Goal: Task Accomplishment & Management: Manage account settings

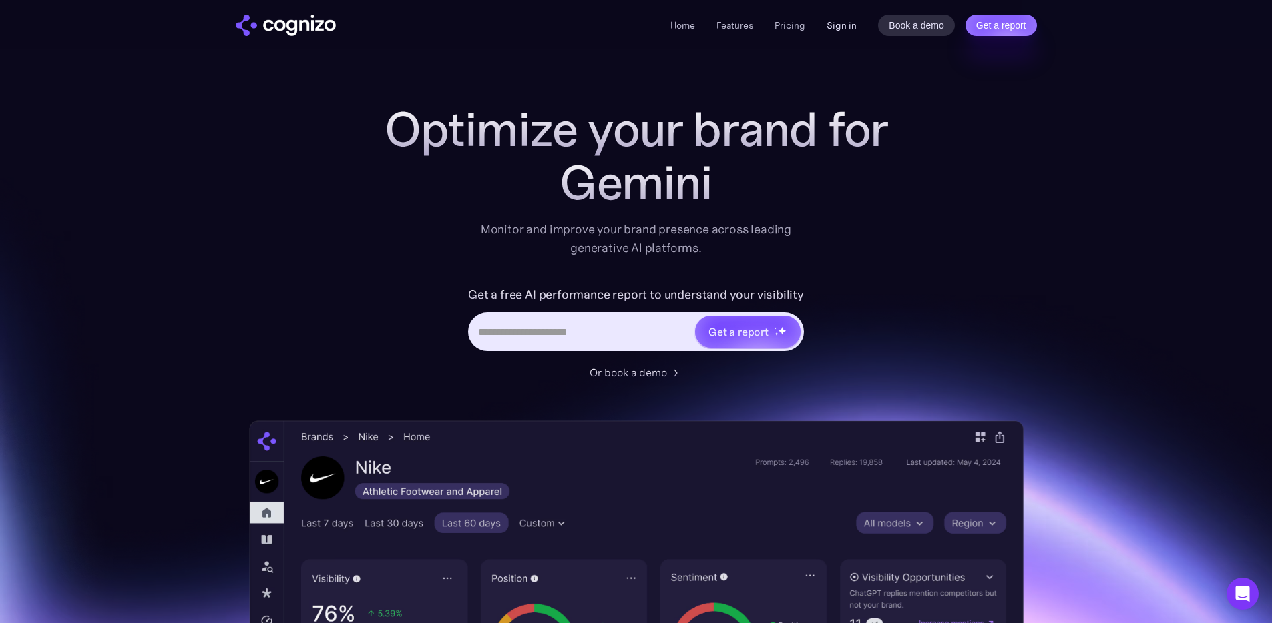
click at [834, 25] on link "Sign in" at bounding box center [841, 25] width 30 height 16
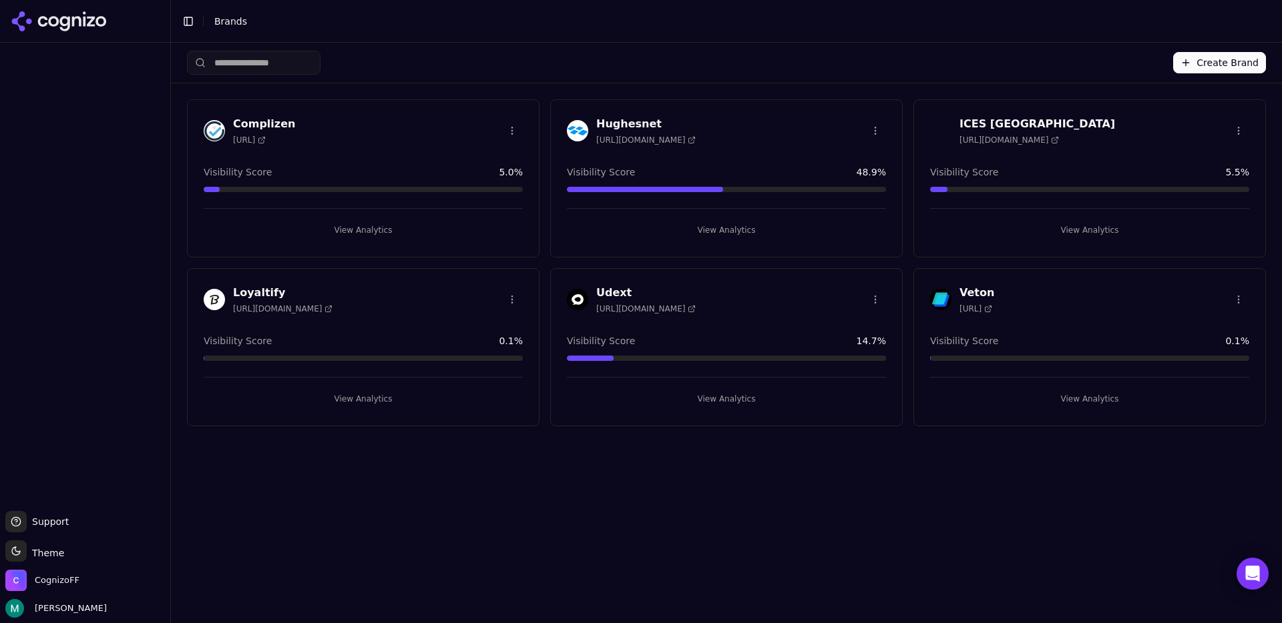
click at [557, 29] on div "Toggle Sidebar Brands" at bounding box center [713, 21] width 1084 height 19
click at [194, 19] on button "Toggle Sidebar" at bounding box center [188, 21] width 19 height 19
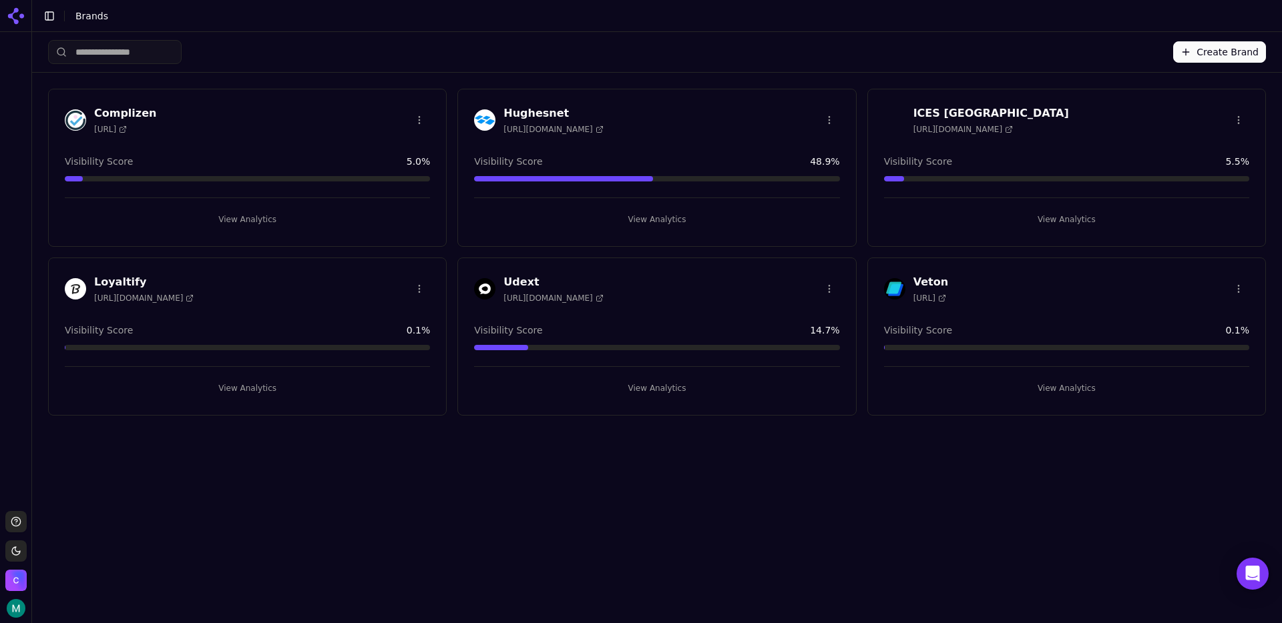
click at [45, 16] on button "Toggle Sidebar" at bounding box center [49, 16] width 19 height 19
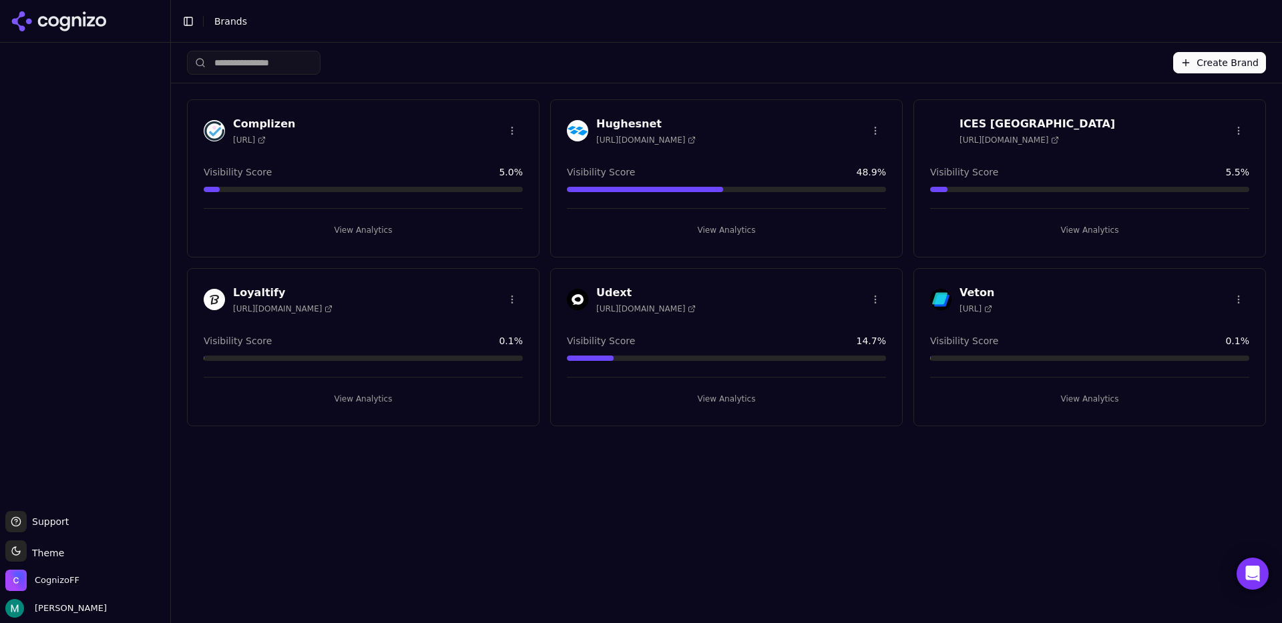
click at [129, 163] on div at bounding box center [85, 277] width 170 height 458
click at [874, 131] on html "Support Support Toggle theme Theme CognizoFF [PERSON_NAME] Toggle Sidebar Brand…" at bounding box center [641, 311] width 1282 height 623
click at [65, 79] on div at bounding box center [85, 277] width 170 height 458
click at [15, 549] on html "Support Support Toggle theme Theme CognizoFF [PERSON_NAME] Toggle Sidebar Brand…" at bounding box center [641, 311] width 1282 height 623
click at [32, 485] on div "Light" at bounding box center [48, 481] width 79 height 21
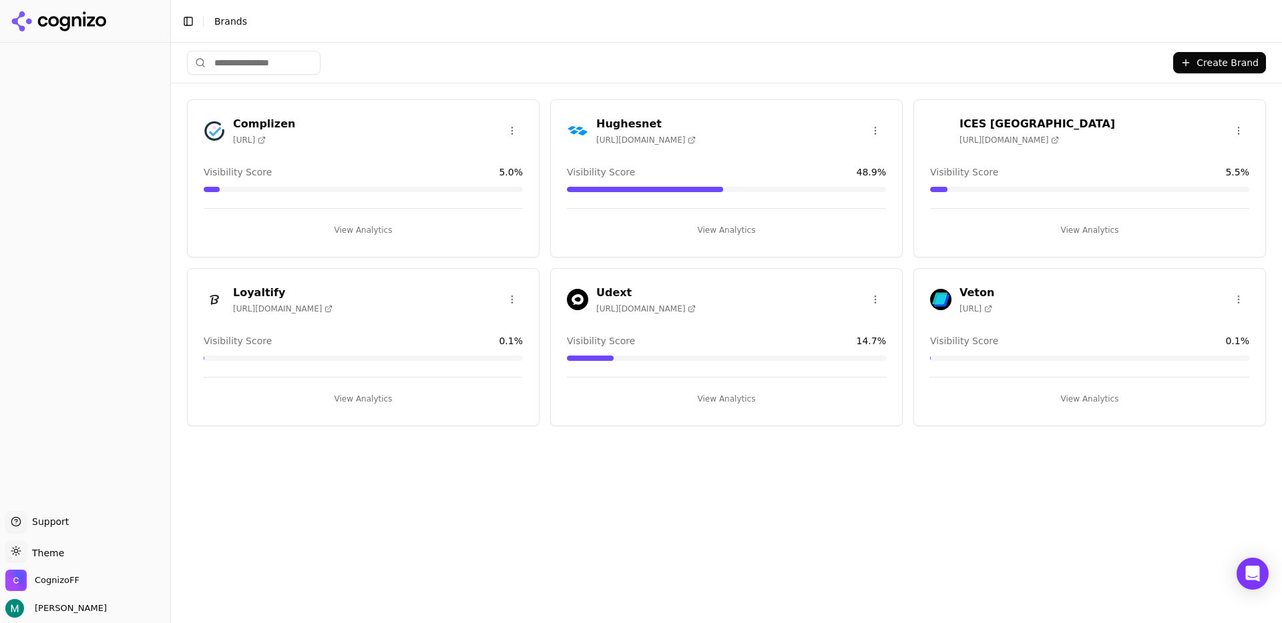
click at [70, 280] on div at bounding box center [85, 277] width 170 height 458
click at [440, 124] on div "Complizen [URL]" at bounding box center [363, 130] width 319 height 29
click at [511, 125] on html "Support Support Toggle theme Theme CognizoFF [PERSON_NAME] Toggle Sidebar Brand…" at bounding box center [641, 311] width 1282 height 623
click at [477, 155] on div "Edit Brand" at bounding box center [480, 158] width 79 height 21
click at [505, 298] on html "Support Support Toggle theme Theme CognizoFF [PERSON_NAME] Toggle Sidebar Brand…" at bounding box center [641, 311] width 1282 height 623
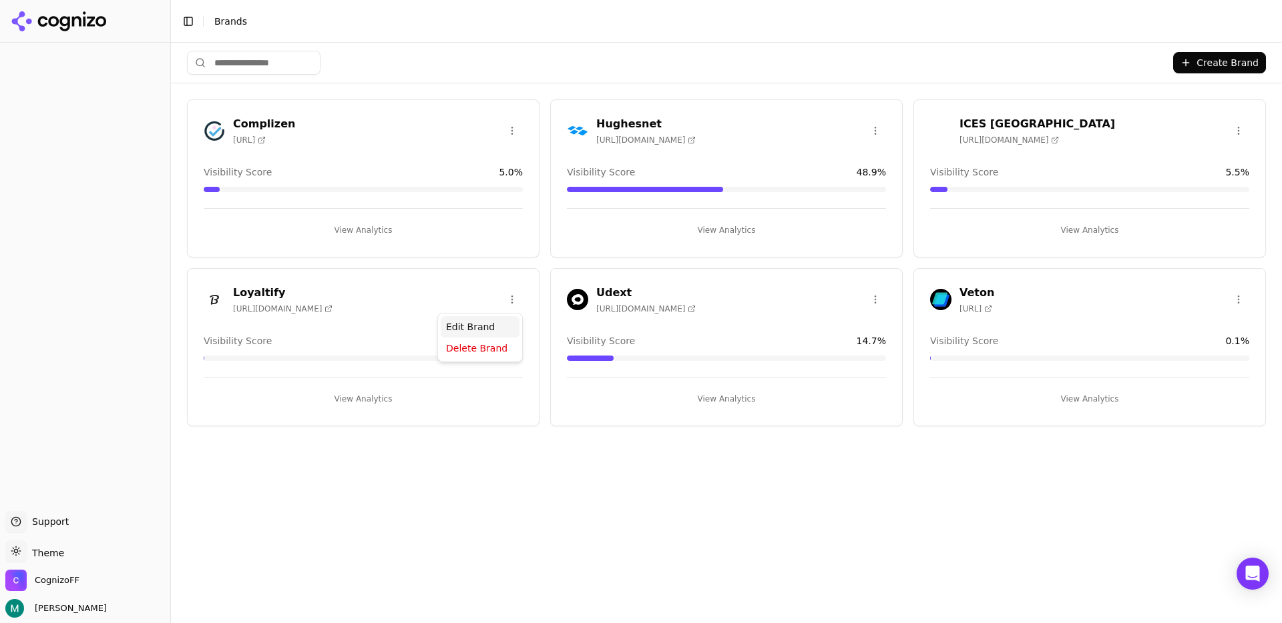
click at [478, 326] on div "Edit Brand" at bounding box center [480, 326] width 79 height 21
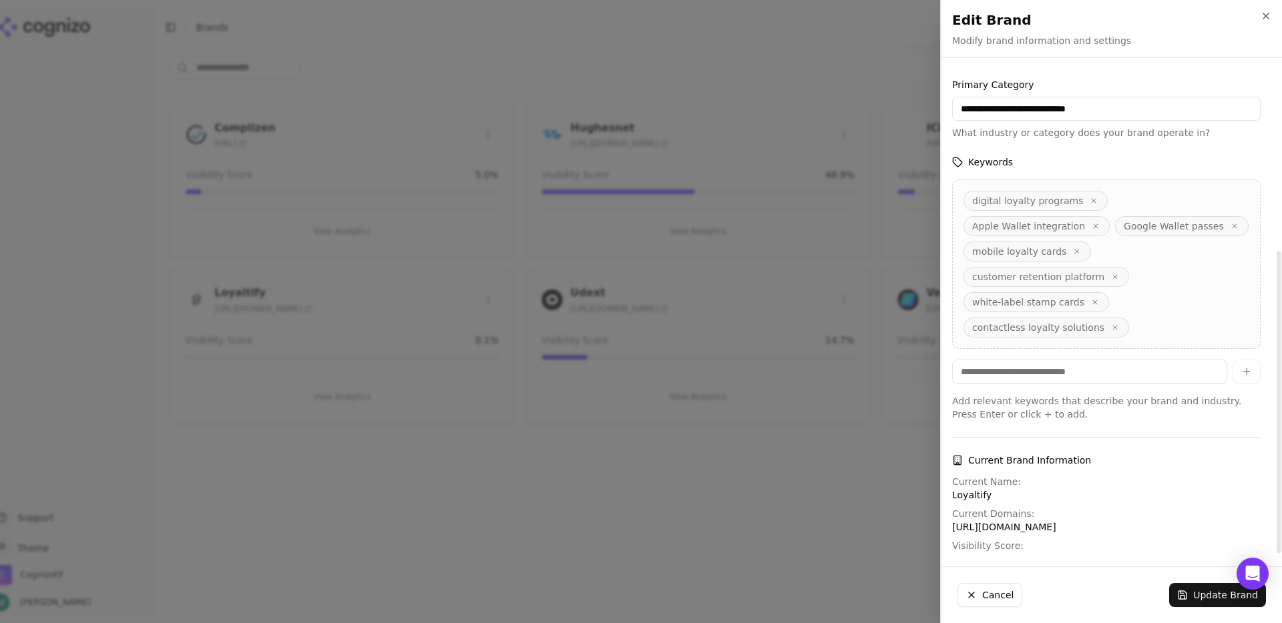
scroll to position [296, 0]
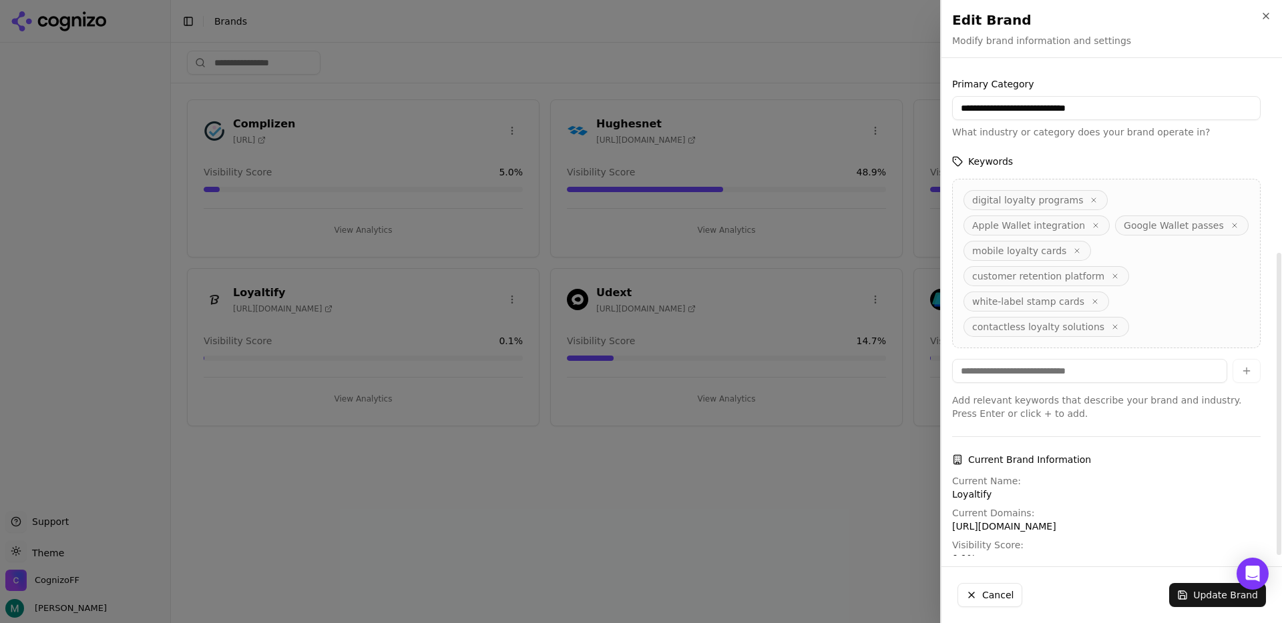
click at [765, 469] on div at bounding box center [641, 311] width 1282 height 623
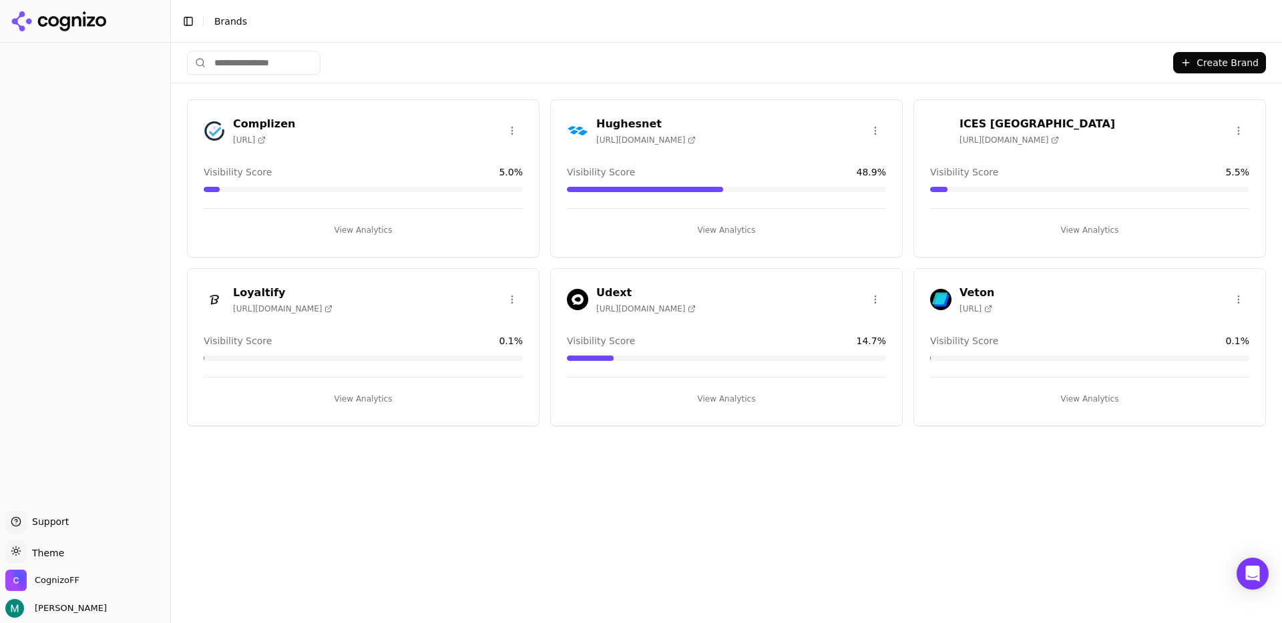
click at [244, 288] on h3 "Loyaltify" at bounding box center [282, 293] width 99 height 16
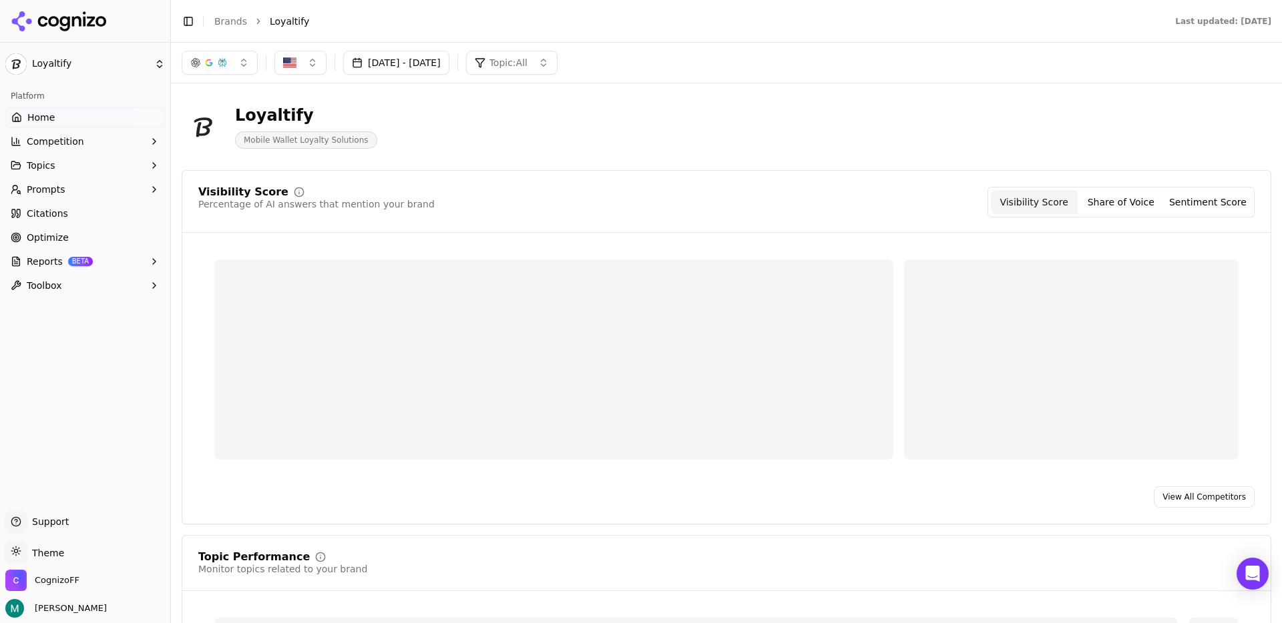
click at [73, 120] on link "Home" at bounding box center [85, 117] width 160 height 21
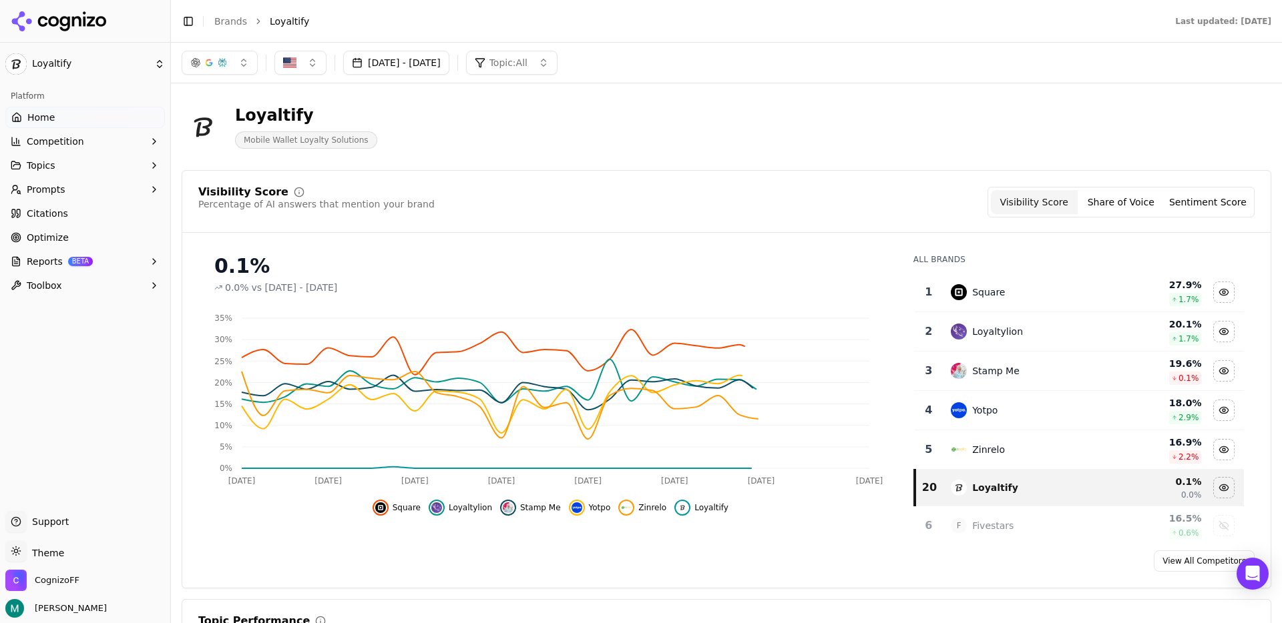
click at [83, 204] on link "Citations" at bounding box center [85, 213] width 160 height 21
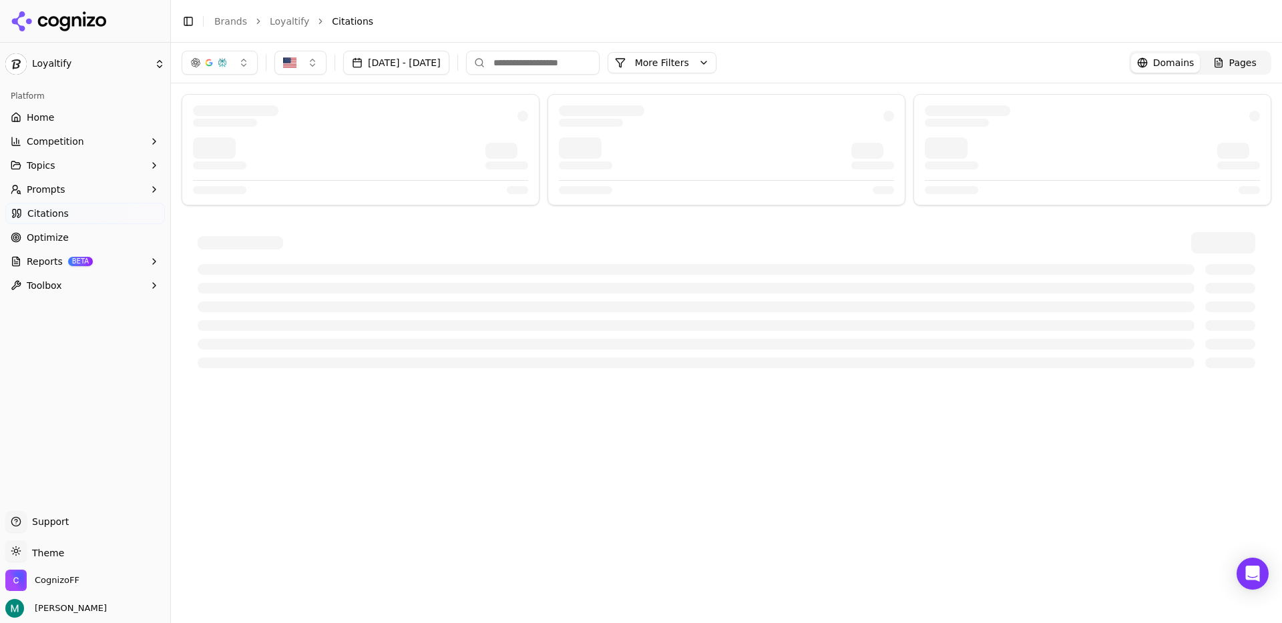
click at [310, 415] on div "[DATE] - [DATE] More More Filters Domains Pages" at bounding box center [726, 333] width 1111 height 581
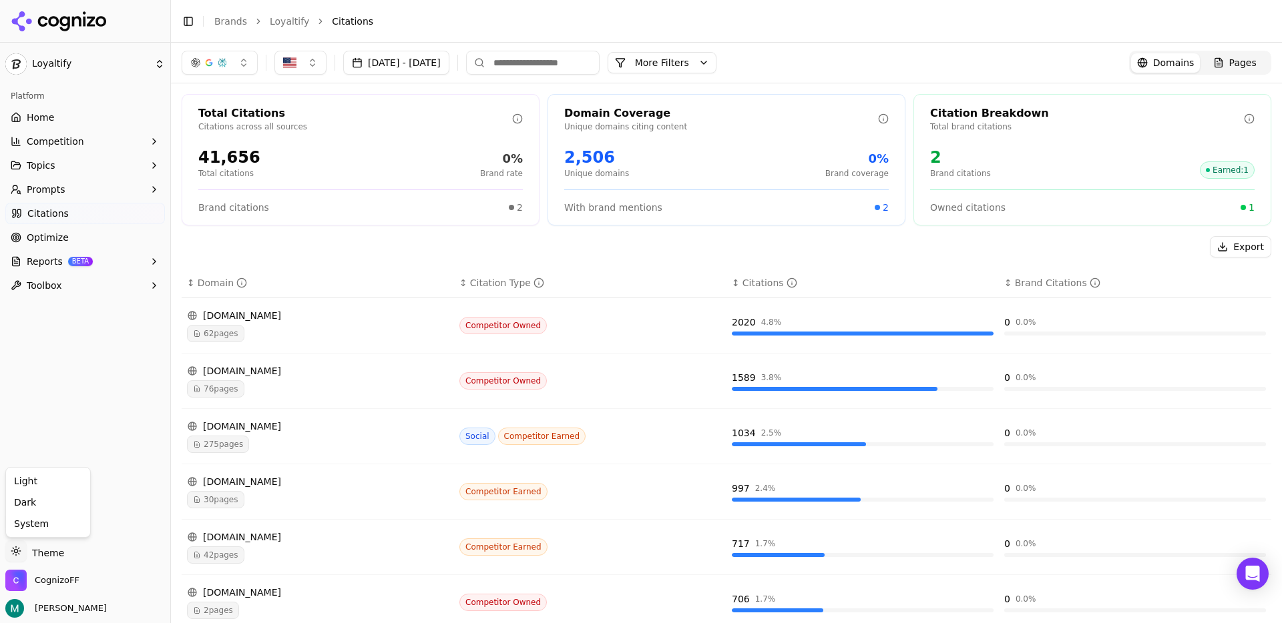
click at [50, 551] on html "Loyaltify Platform Home Competition Topics Prompts Citations Optimize Reports B…" at bounding box center [641, 311] width 1282 height 623
click at [49, 554] on html "Loyaltify Platform Home Competition Topics Prompts Citations Optimize Reports B…" at bounding box center [641, 311] width 1282 height 623
